Goal: Task Accomplishment & Management: Use online tool/utility

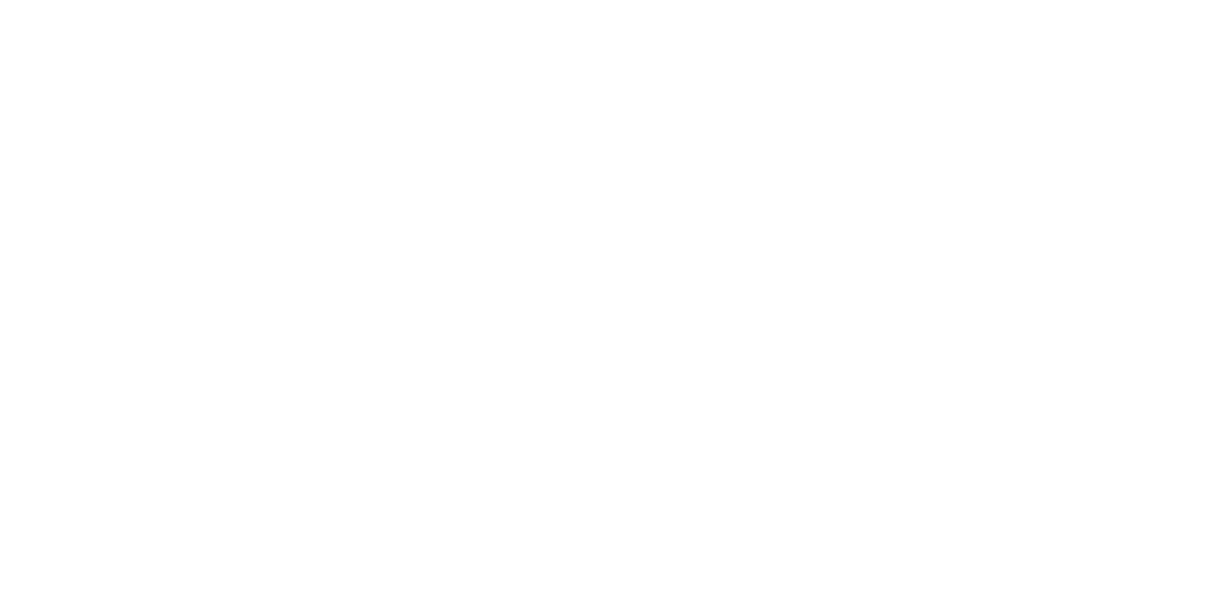
scroll to position [167, 0]
click at [595, 302] on button "Clock Off" at bounding box center [544, 298] width 104 height 30
click at [1008, 100] on button "Close" at bounding box center [973, 104] width 69 height 30
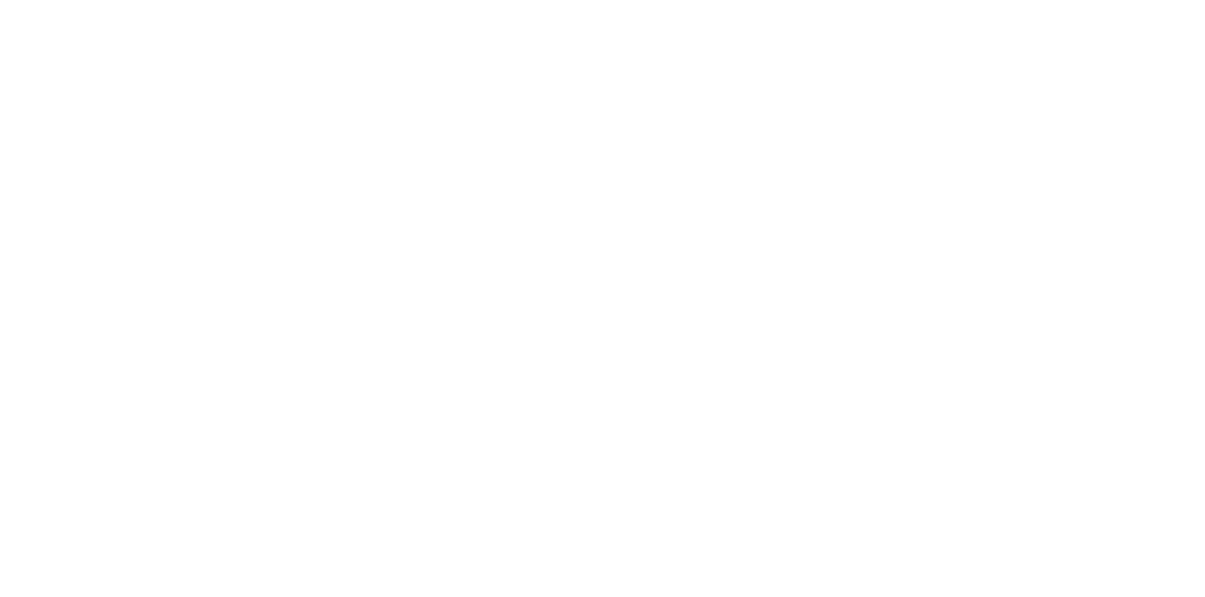
click at [174, 267] on div "Tracking" at bounding box center [148, 259] width 52 height 17
click at [793, 534] on icon "button" at bounding box center [788, 531] width 9 height 9
click at [595, 295] on button "Clock Off" at bounding box center [544, 298] width 104 height 30
click at [1008, 106] on button "Close" at bounding box center [973, 104] width 69 height 30
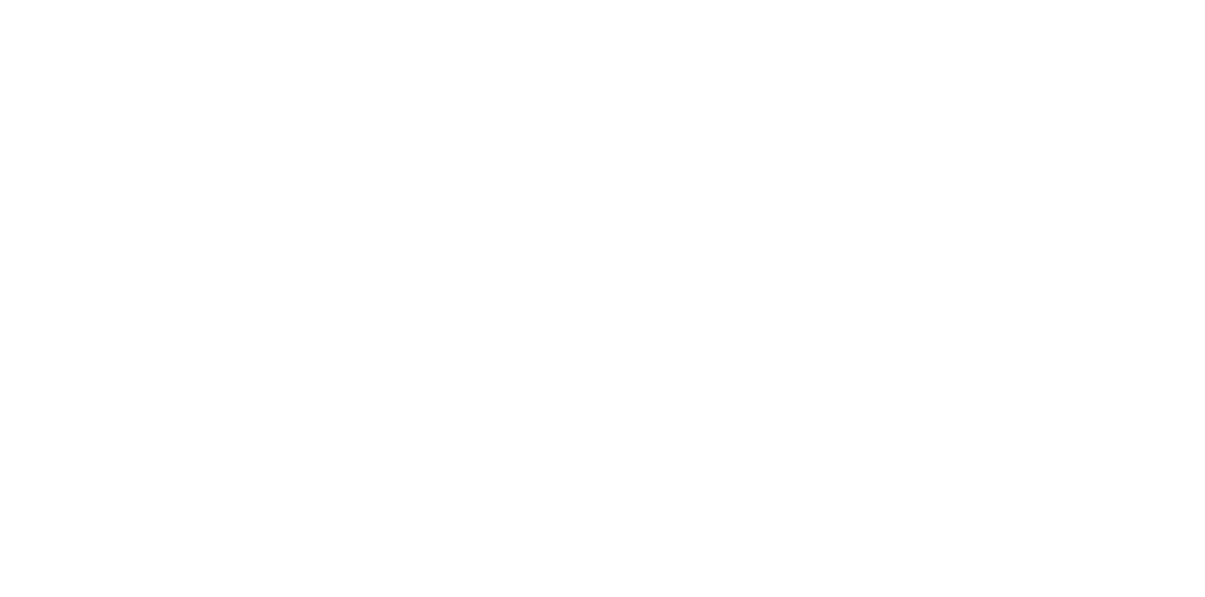
scroll to position [190, 0]
click at [174, 259] on div "Tracking" at bounding box center [148, 259] width 52 height 17
click at [1008, 107] on button "Close" at bounding box center [973, 104] width 69 height 30
